Goal: Transaction & Acquisition: Subscribe to service/newsletter

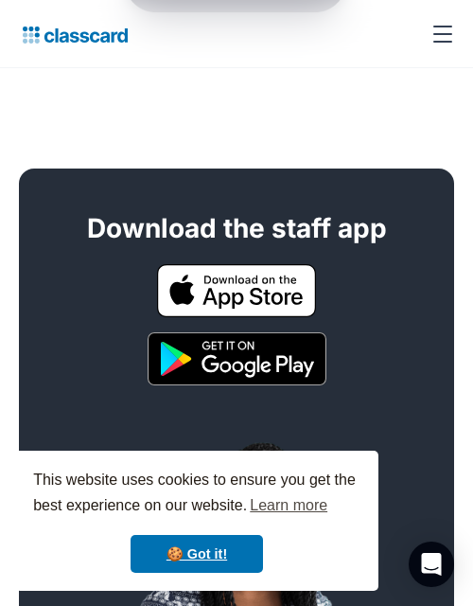
scroll to position [1814, 0]
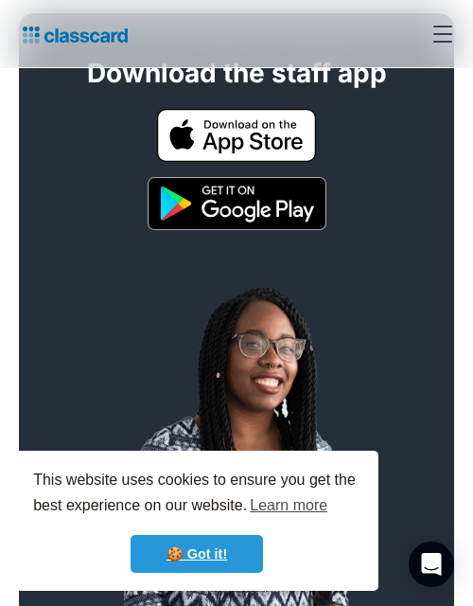
click at [226, 551] on link "🍪 Got it!" at bounding box center [197, 554] width 133 height 38
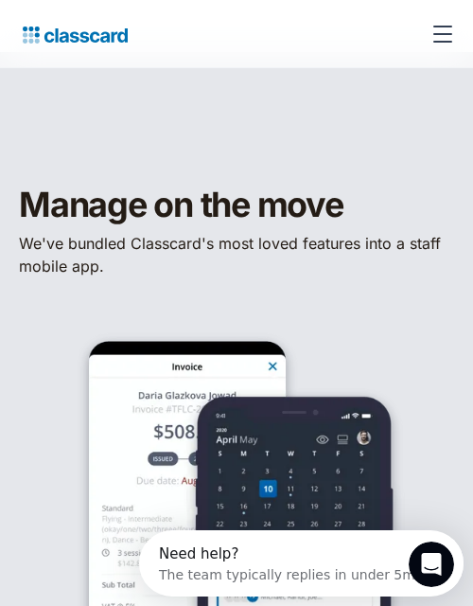
scroll to position [0, 0]
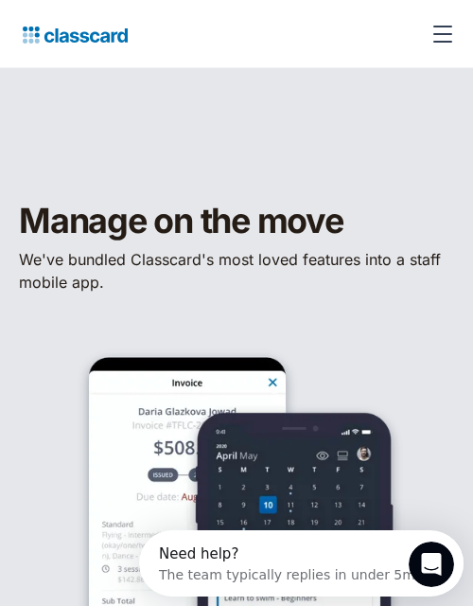
click at [438, 37] on div "menu" at bounding box center [442, 33] width 45 height 45
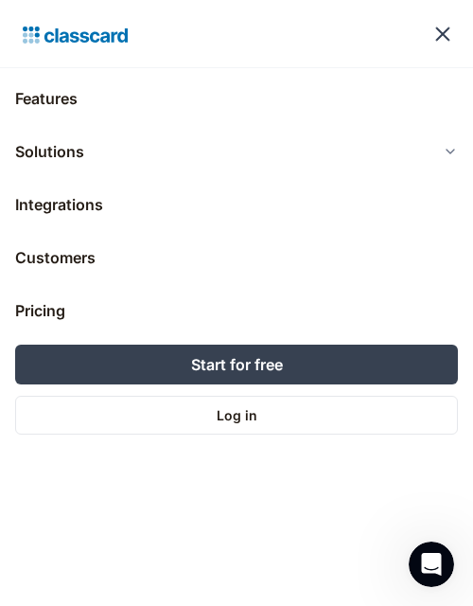
click at [440, 36] on div "menu" at bounding box center [442, 34] width 15 height 15
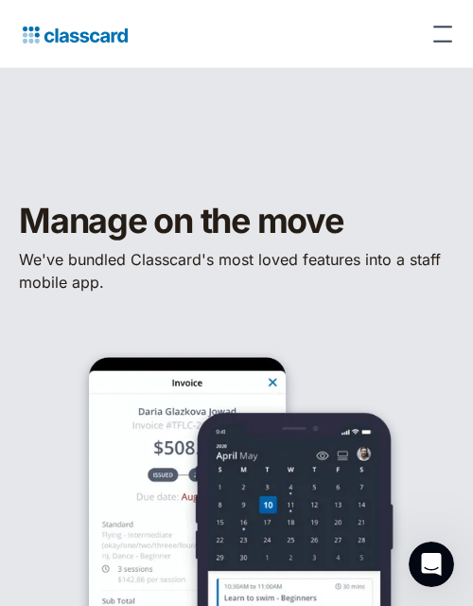
click at [440, 36] on div "menu" at bounding box center [442, 33] width 45 height 45
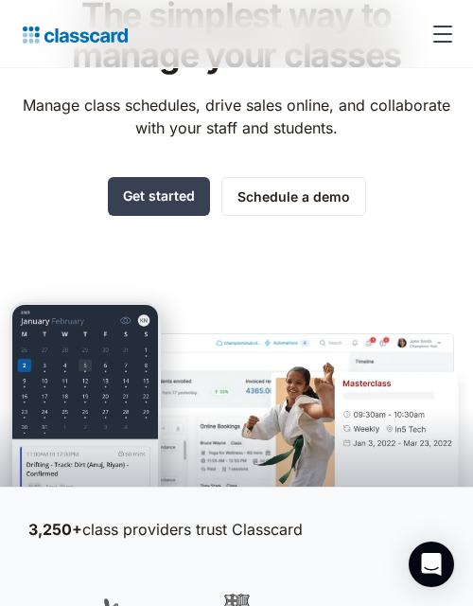
scroll to position [8, 0]
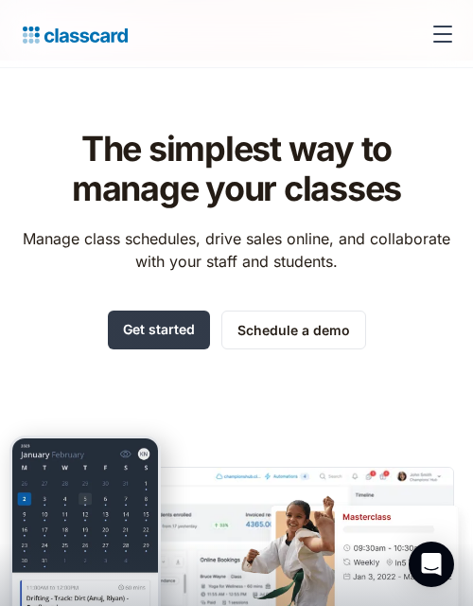
click at [158, 328] on link "Get started" at bounding box center [159, 329] width 102 height 39
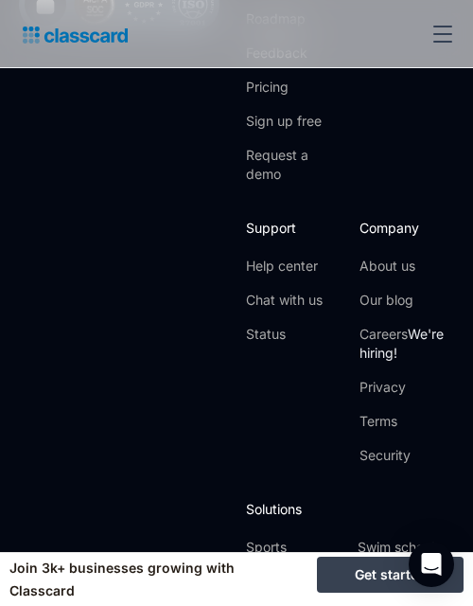
scroll to position [8811, 0]
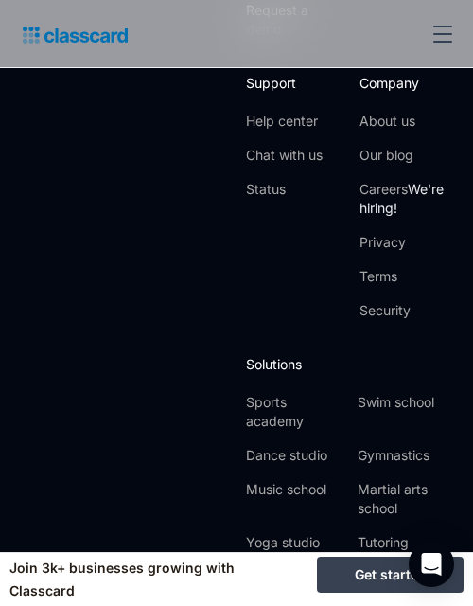
click at [444, 28] on div "menu" at bounding box center [442, 33] width 45 height 45
